Goal: Information Seeking & Learning: Compare options

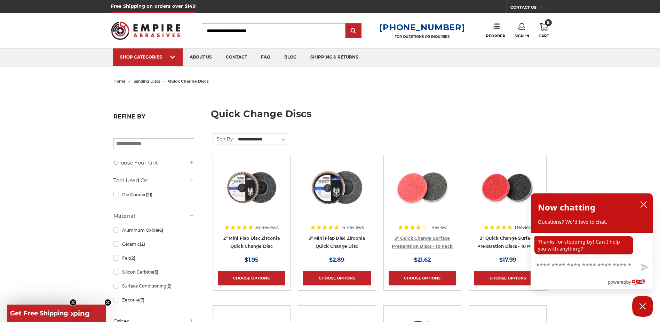
click at [423, 239] on link "3" Quick Change Surface Preparation Discs - 10 Pack" at bounding box center [422, 241] width 61 height 13
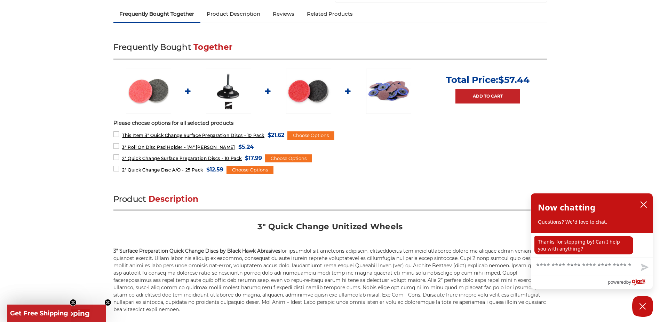
scroll to position [278, 0]
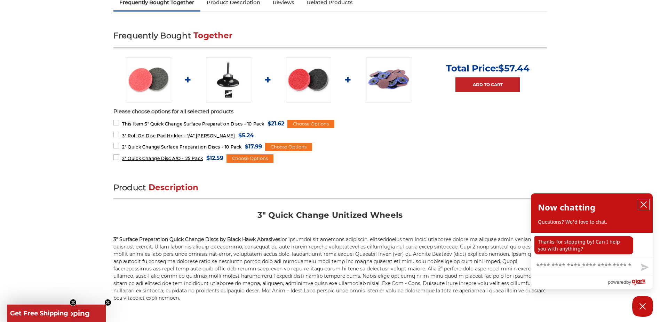
click at [645, 201] on icon "close chatbox" at bounding box center [643, 204] width 7 height 7
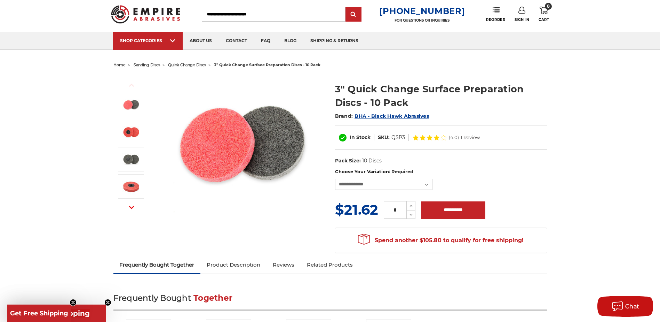
scroll to position [0, 0]
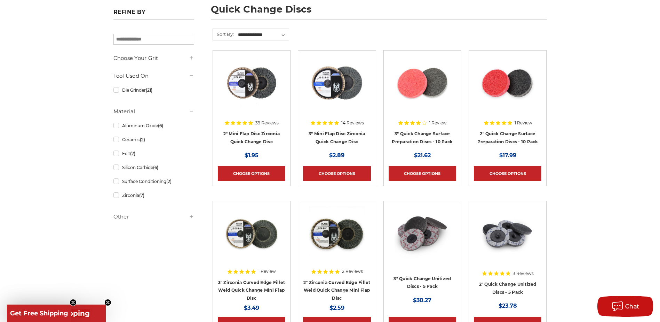
scroll to position [139, 0]
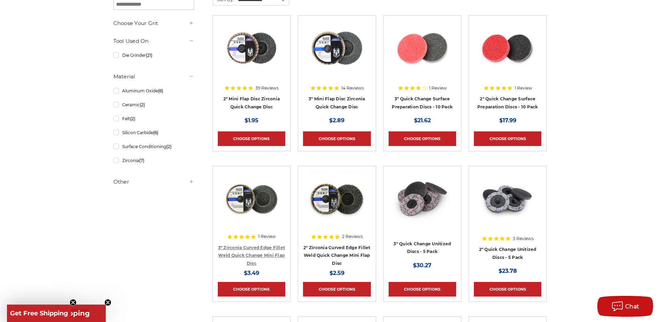
click at [275, 252] on link "3" Zirconia Curved Edge Fillet Weld Quick Change Mini Flap Disc" at bounding box center [251, 255] width 67 height 21
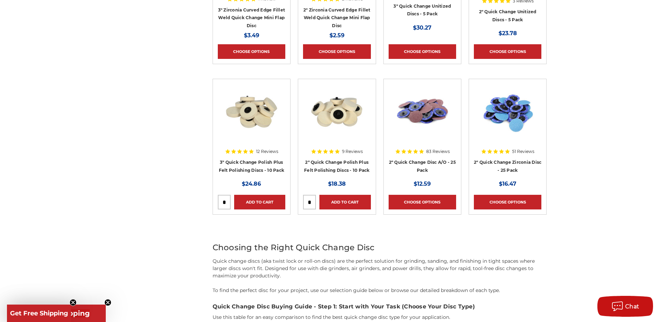
scroll to position [383, 0]
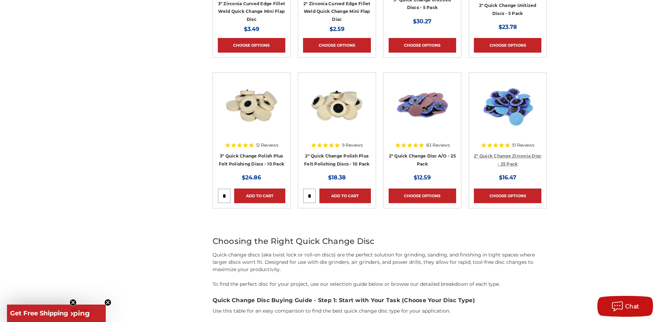
click at [505, 161] on link "2" Quick Change Zirconia Disc - 25 Pack" at bounding box center [508, 159] width 68 height 13
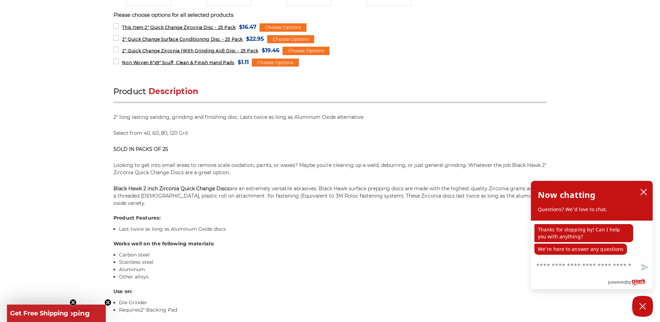
scroll to position [383, 0]
